Goal: Task Accomplishment & Management: Use online tool/utility

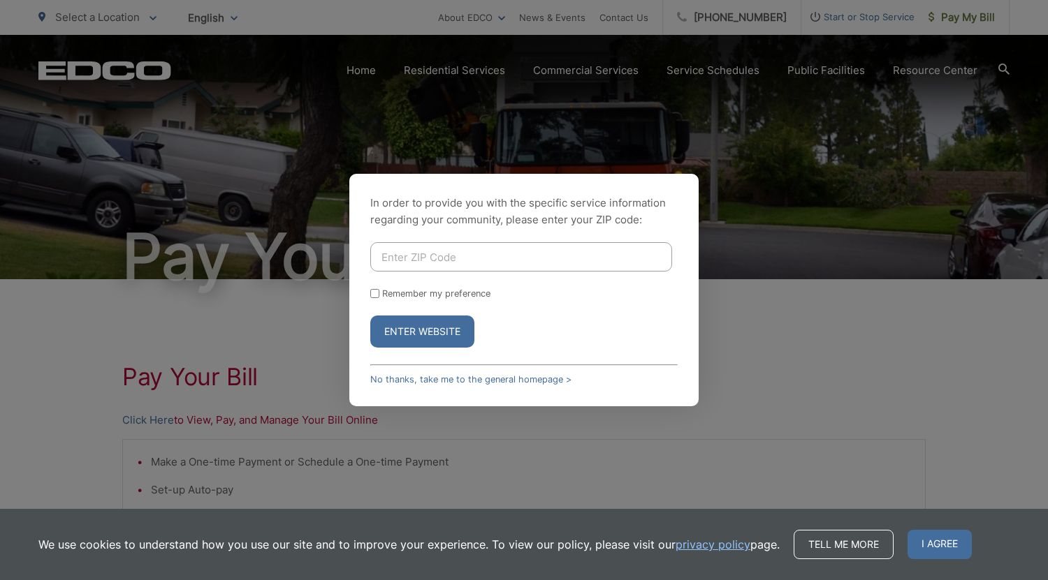
click at [438, 258] on input "Enter ZIP Code" at bounding box center [521, 256] width 302 height 29
type input "92064"
click at [439, 335] on button "Enter Website" at bounding box center [422, 332] width 104 height 32
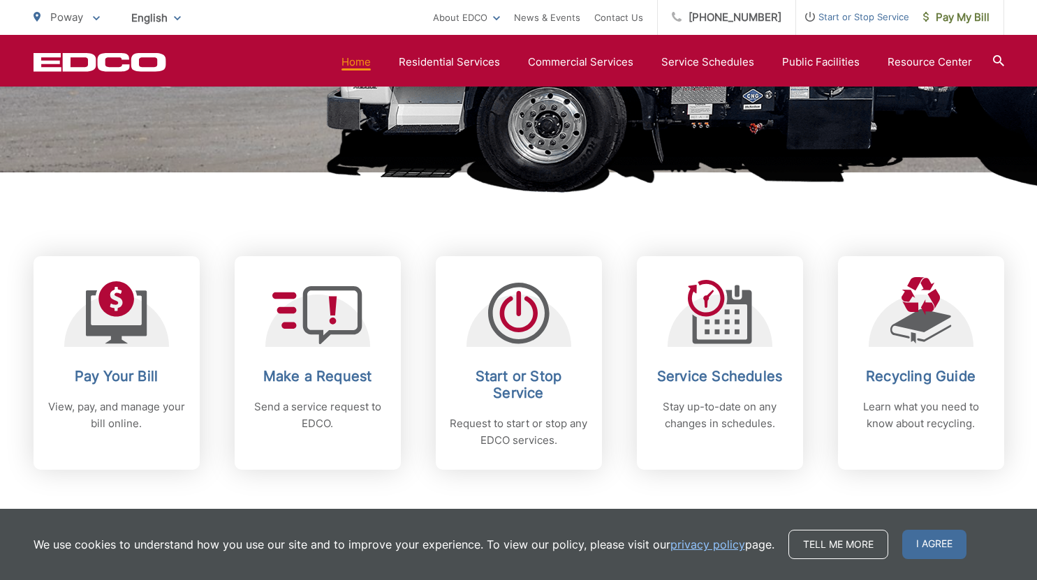
scroll to position [559, 0]
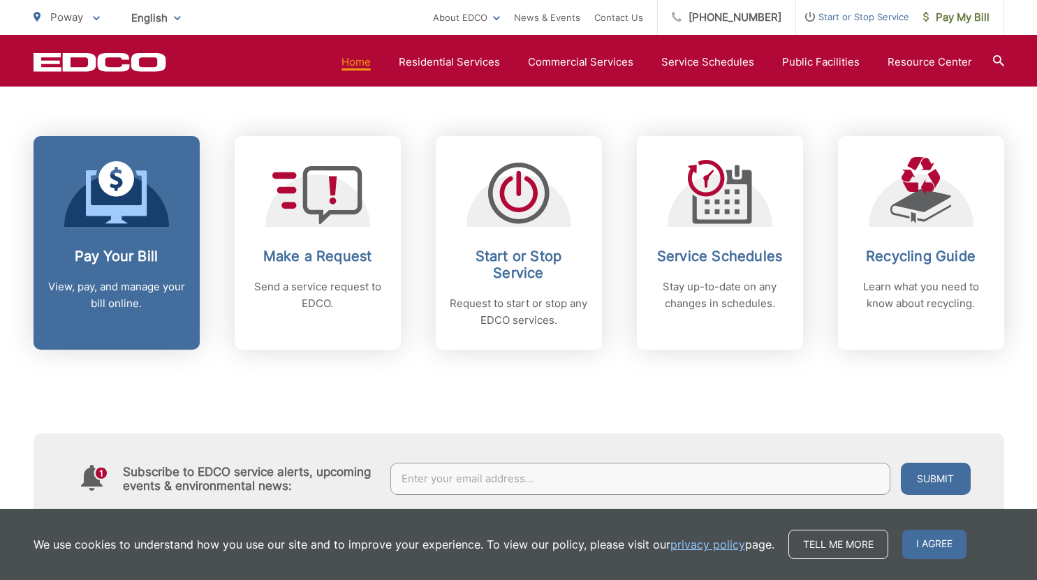
click at [105, 222] on icon at bounding box center [116, 192] width 61 height 63
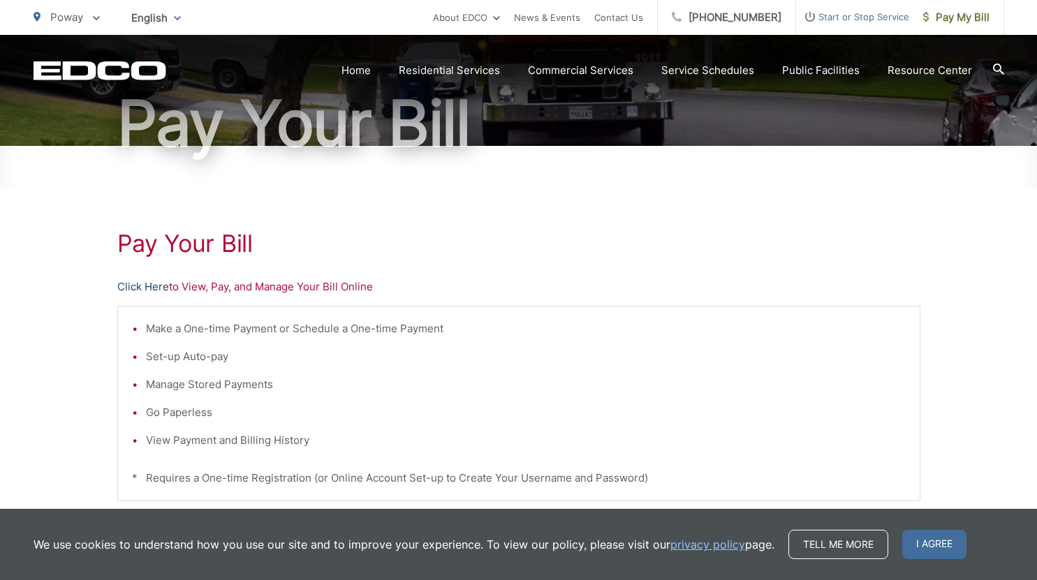
scroll to position [203, 0]
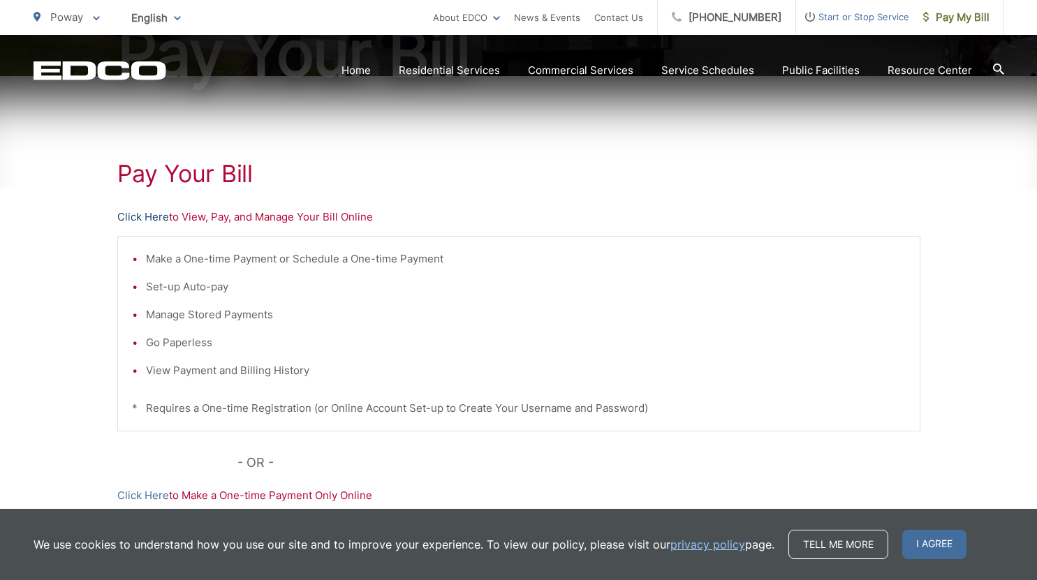
click at [150, 220] on link "Click Here" at bounding box center [143, 217] width 52 height 17
